Goal: Task Accomplishment & Management: Manage account settings

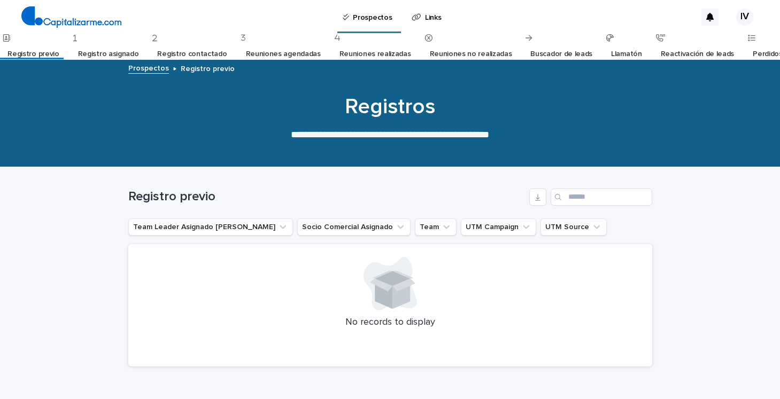
scroll to position [53, 0]
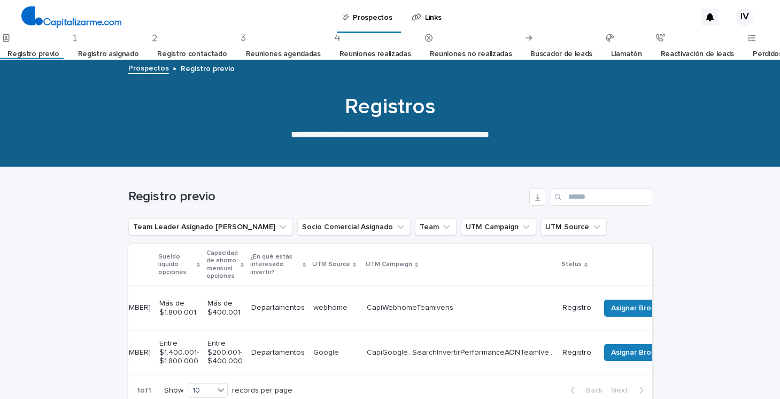
scroll to position [0, 320]
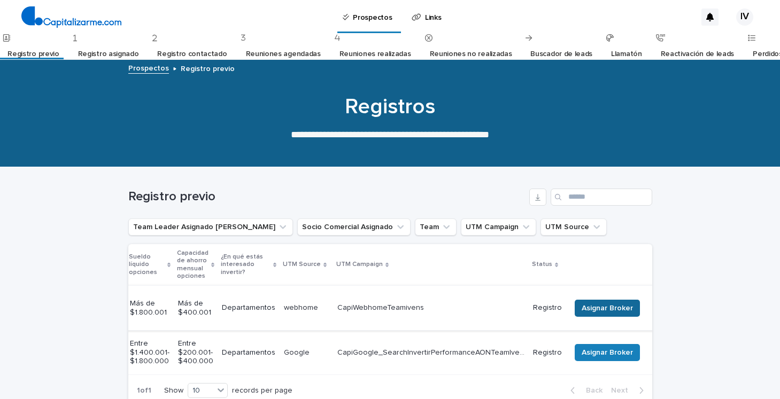
click at [583, 300] on button "Asignar Broker" at bounding box center [607, 308] width 65 height 17
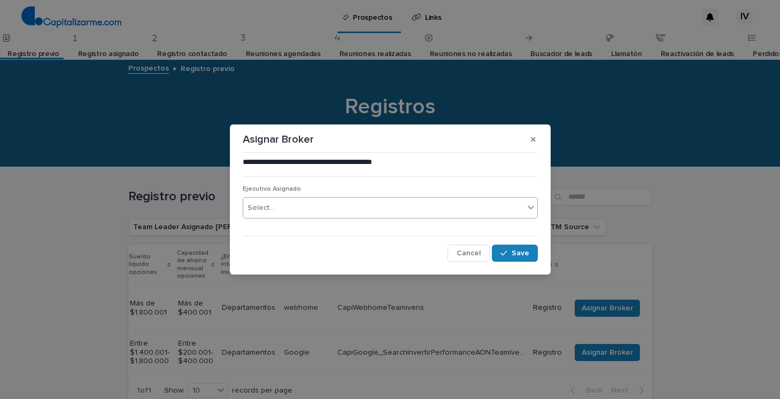
click at [299, 206] on div "Select..." at bounding box center [383, 208] width 281 height 18
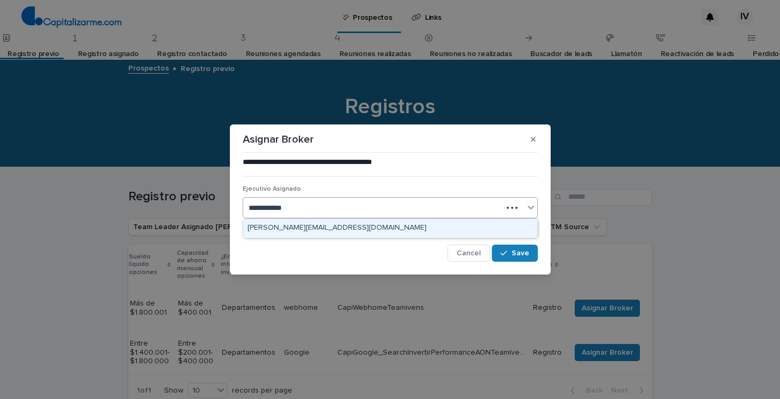
type input "**********"
click at [321, 228] on div "[PERSON_NAME][EMAIL_ADDRESS][DOMAIN_NAME]" at bounding box center [390, 228] width 294 height 19
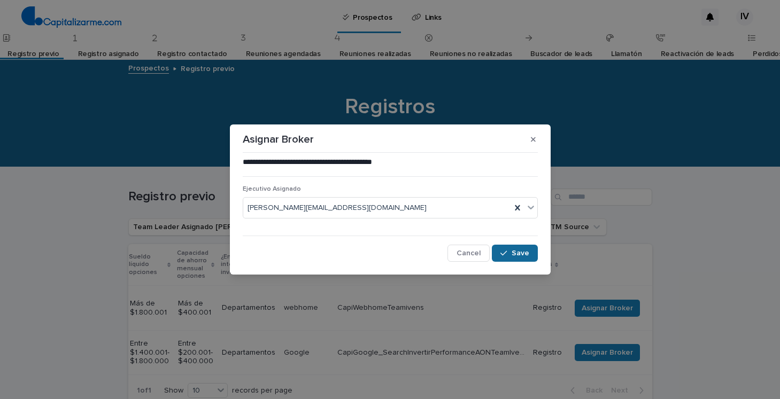
click at [503, 250] on icon "button" at bounding box center [503, 253] width 6 height 7
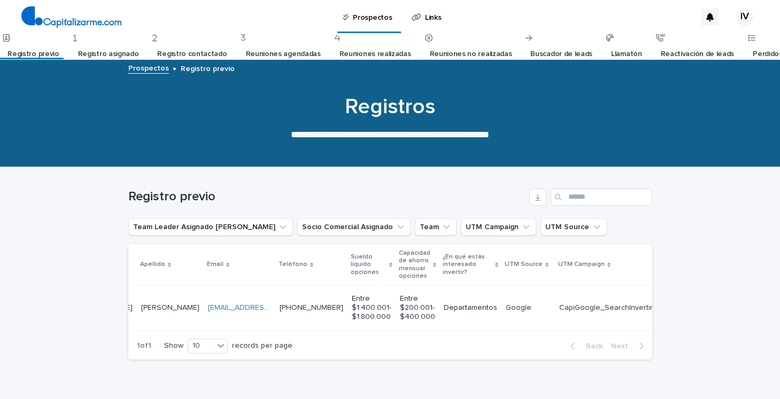
scroll to position [0, 0]
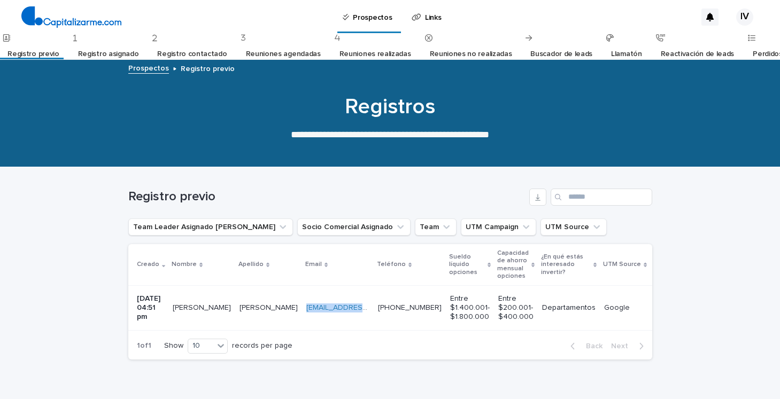
drag, startPoint x: 286, startPoint y: 310, endPoint x: 387, endPoint y: 310, distance: 101.1
click at [387, 310] on tr "[DATE] 04:51 pm [PERSON_NAME] [PERSON_NAME] [EMAIL_ADDRESS][DOMAIN_NAME] [EMAIL…" at bounding box center [553, 308] width 850 height 44
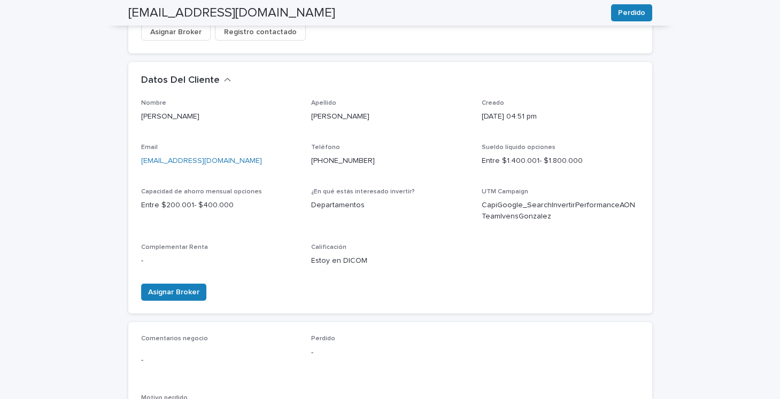
scroll to position [278, 0]
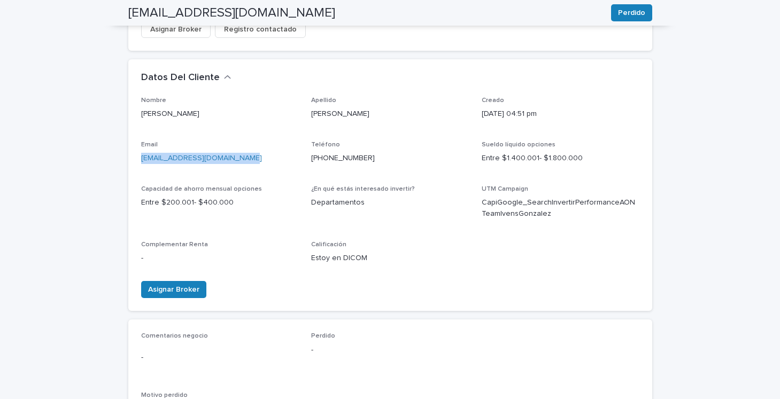
drag, startPoint x: 245, startPoint y: 151, endPoint x: 142, endPoint y: 153, distance: 103.2
click at [142, 153] on p "[EMAIL_ADDRESS][DOMAIN_NAME]" at bounding box center [220, 158] width 158 height 11
click at [160, 155] on link "[EMAIL_ADDRESS][DOMAIN_NAME]" at bounding box center [201, 158] width 121 height 7
click at [227, 155] on link "[EMAIL_ADDRESS][DOMAIN_NAME]" at bounding box center [201, 158] width 121 height 7
click at [180, 285] on span "Asignar Broker" at bounding box center [173, 289] width 51 height 11
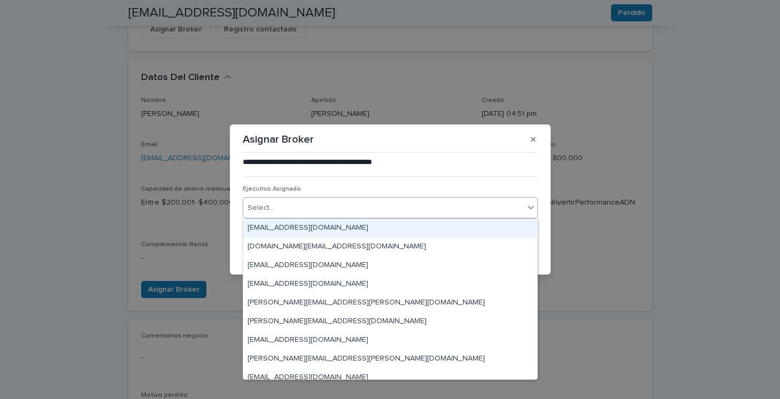
click at [322, 206] on div "Select..." at bounding box center [383, 208] width 281 height 18
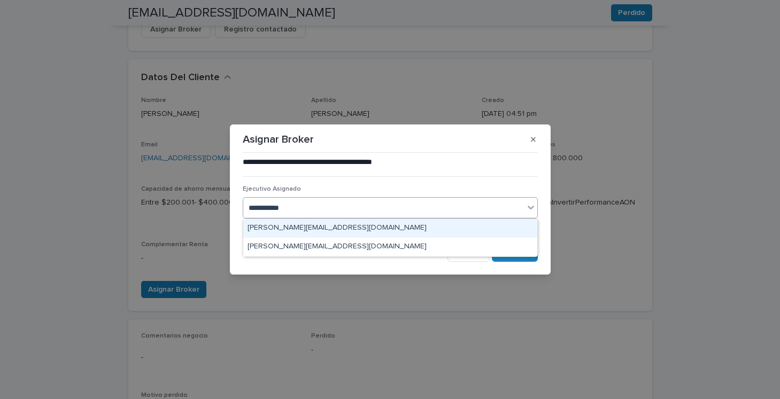
type input "**********"
click at [323, 227] on div "[PERSON_NAME][EMAIL_ADDRESS][DOMAIN_NAME]" at bounding box center [390, 228] width 294 height 19
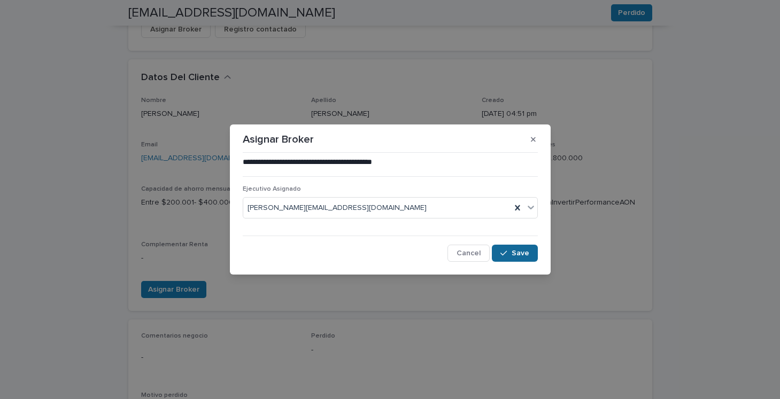
click at [509, 250] on div "button" at bounding box center [505, 253] width 11 height 7
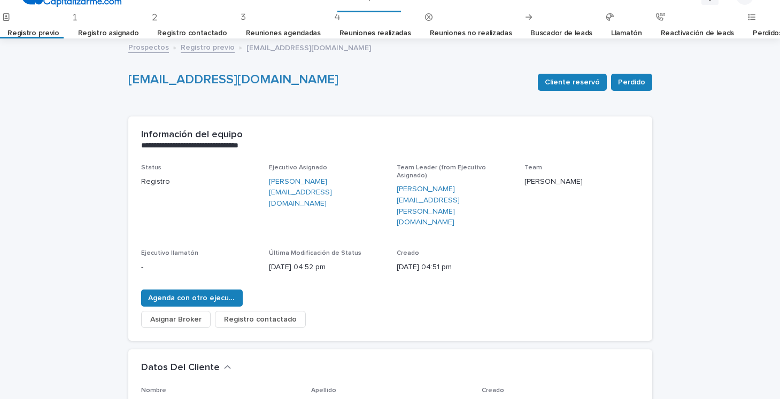
scroll to position [0, 0]
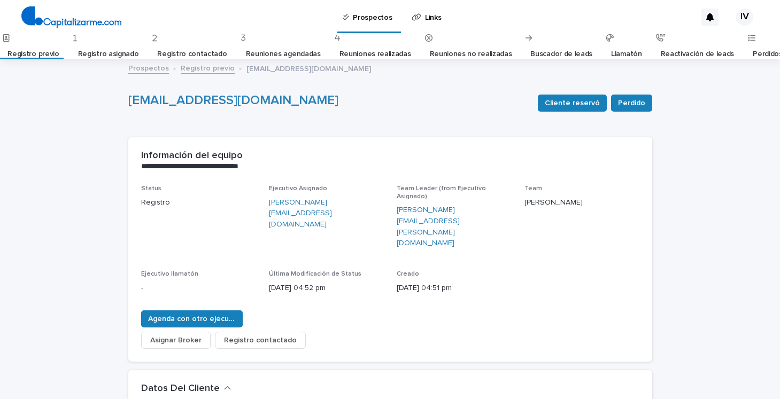
click at [538, 53] on link "Buscador de leads" at bounding box center [561, 54] width 62 height 25
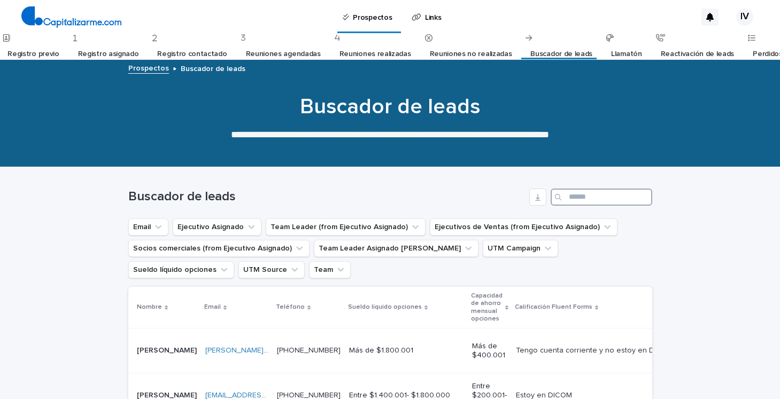
click at [587, 198] on input "Search" at bounding box center [602, 197] width 102 height 17
click at [587, 193] on input "Search" at bounding box center [602, 197] width 102 height 17
click at [588, 195] on input "Search" at bounding box center [602, 197] width 102 height 17
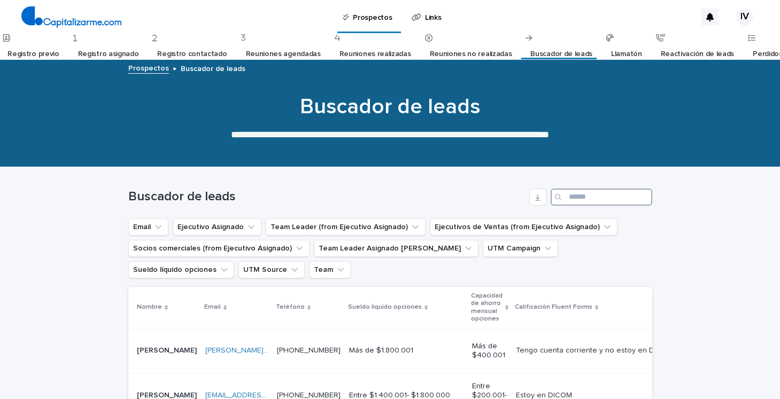
click at [588, 195] on input "Search" at bounding box center [602, 197] width 102 height 17
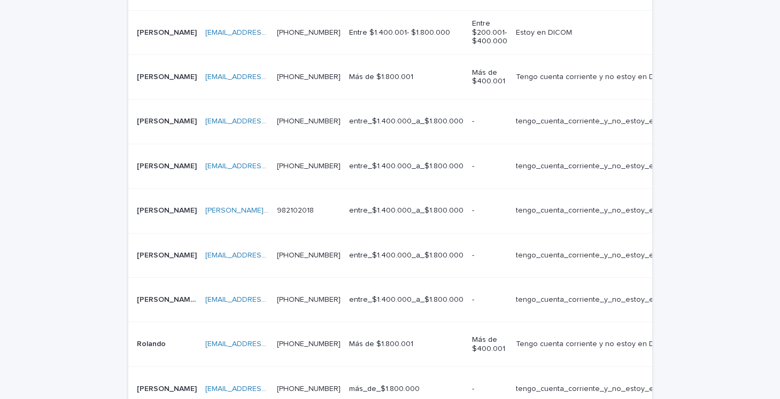
scroll to position [364, 0]
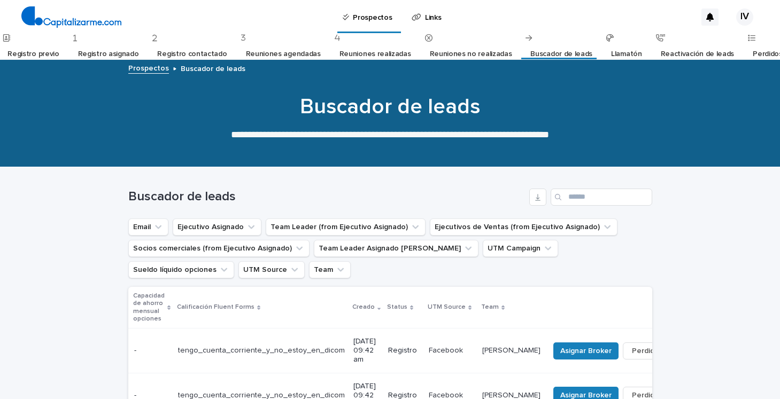
click at [47, 56] on link "Registro previo" at bounding box center [32, 54] width 51 height 25
